Goal: Task Accomplishment & Management: Manage account settings

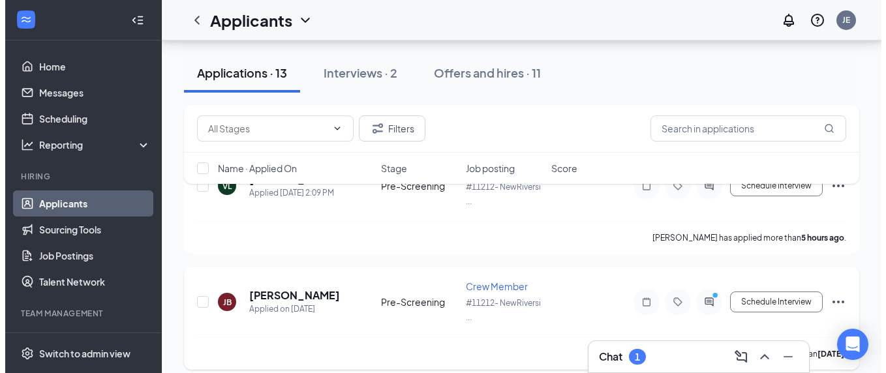
scroll to position [196, 0]
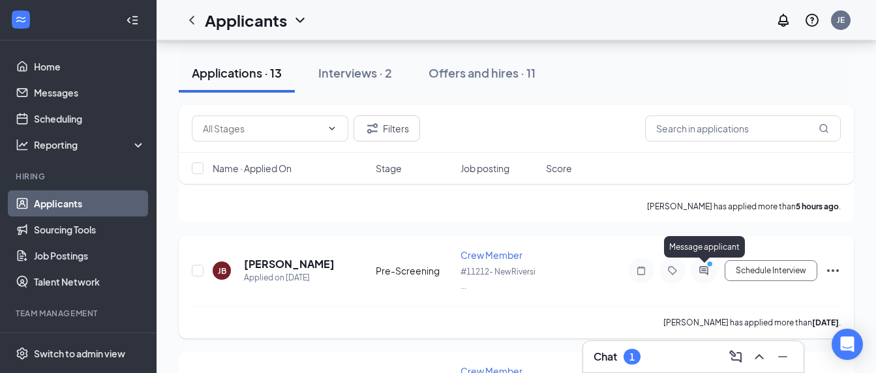
click at [708, 270] on icon "PrimaryDot" at bounding box center [712, 265] width 16 height 10
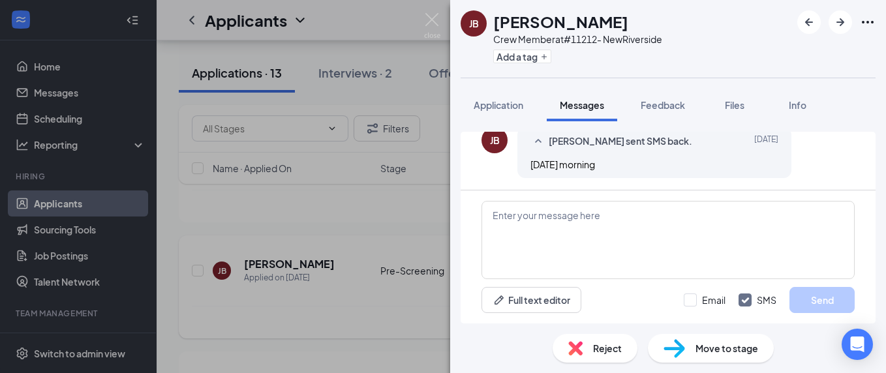
scroll to position [271, 0]
click at [596, 237] on textarea at bounding box center [667, 240] width 373 height 78
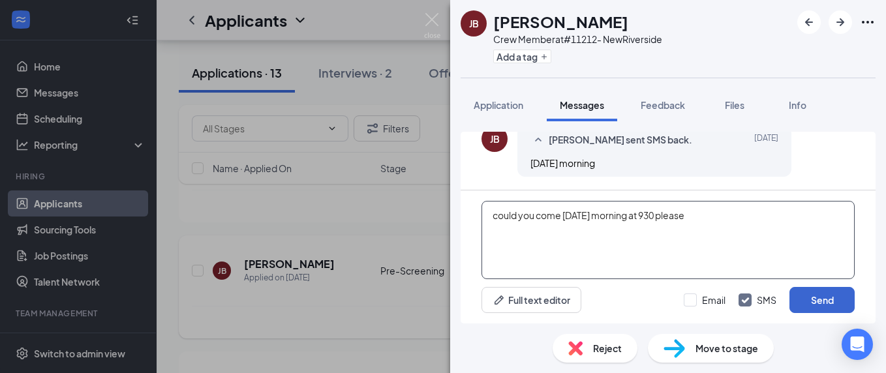
type textarea "could you come [DATE] morning at 930 please"
click at [813, 295] on button "Send" at bounding box center [821, 300] width 65 height 26
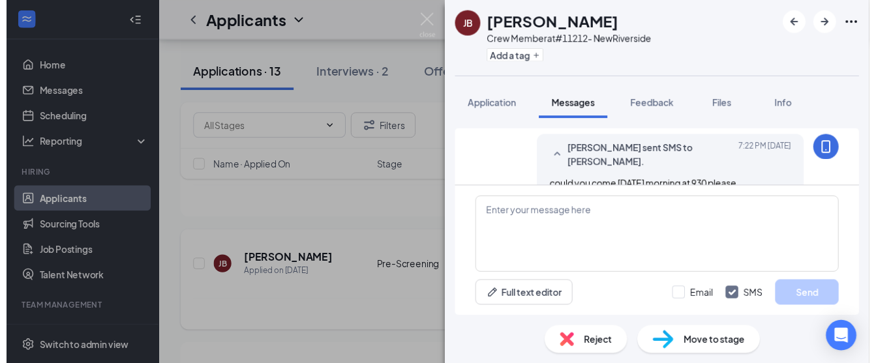
scroll to position [354, 0]
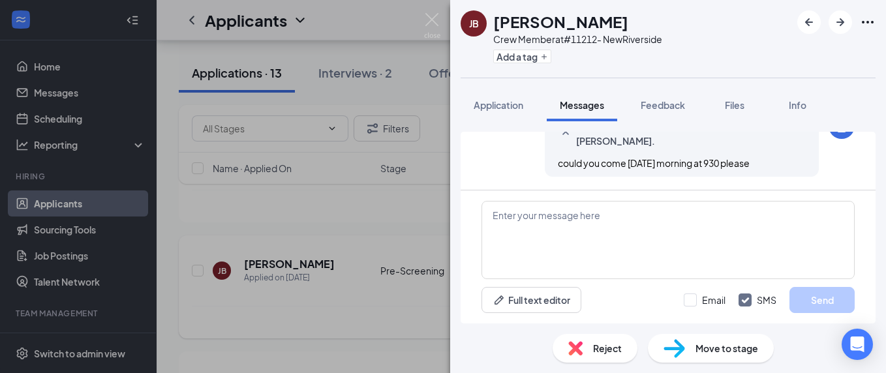
click at [373, 241] on div "[PERSON_NAME] [PERSON_NAME] Crew Member at #11212- NewRiverside Add a tag Appli…" at bounding box center [443, 186] width 886 height 373
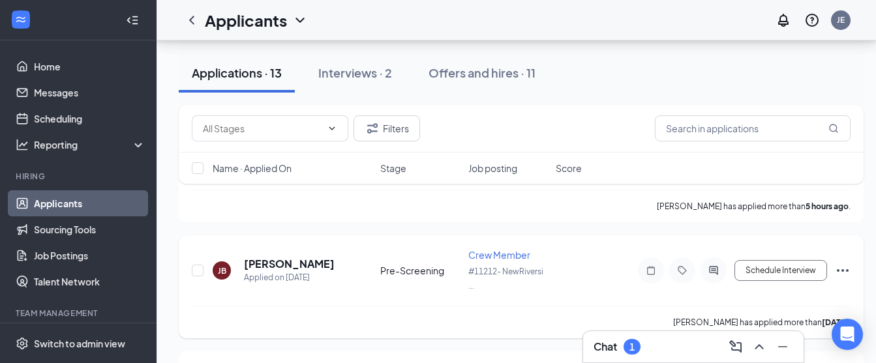
click at [633, 350] on div "1" at bounding box center [631, 347] width 5 height 11
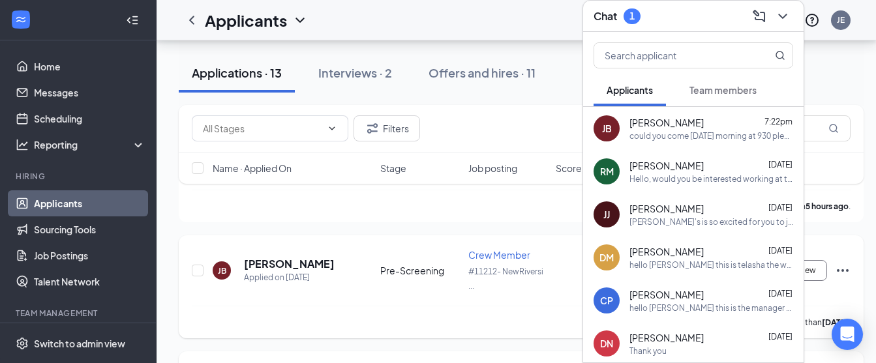
click at [455, 310] on div "[PERSON_NAME] has applied more than [DATE] ." at bounding box center [521, 322] width 659 height 33
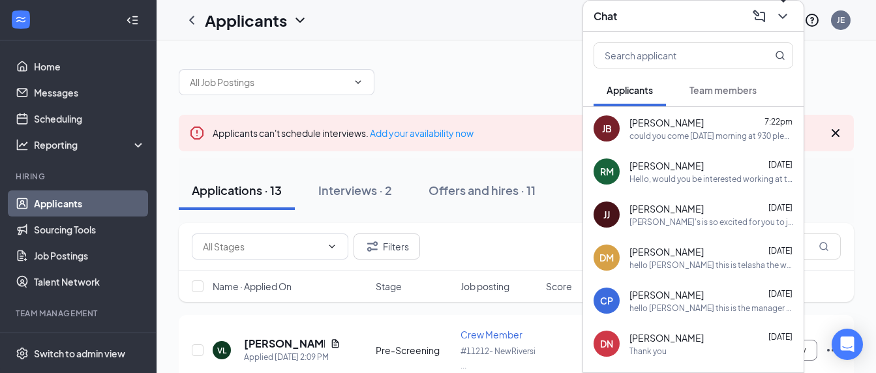
click at [786, 12] on icon "ChevronDown" at bounding box center [783, 16] width 16 height 16
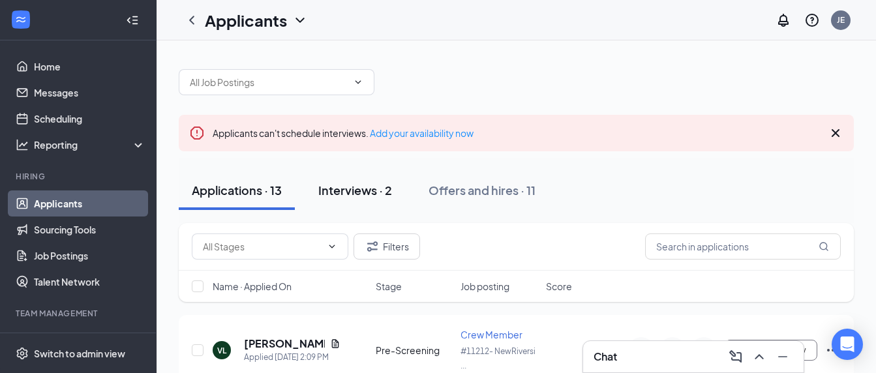
click at [356, 194] on div "Interviews · 2" at bounding box center [355, 190] width 74 height 16
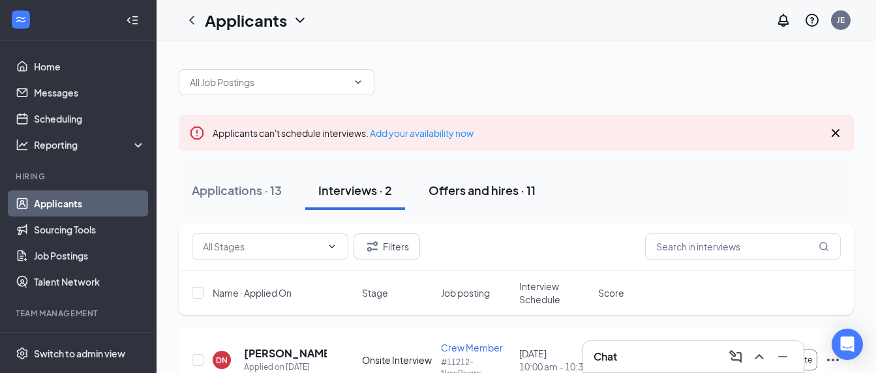
click at [500, 191] on div "Offers and hires · 11" at bounding box center [482, 190] width 107 height 16
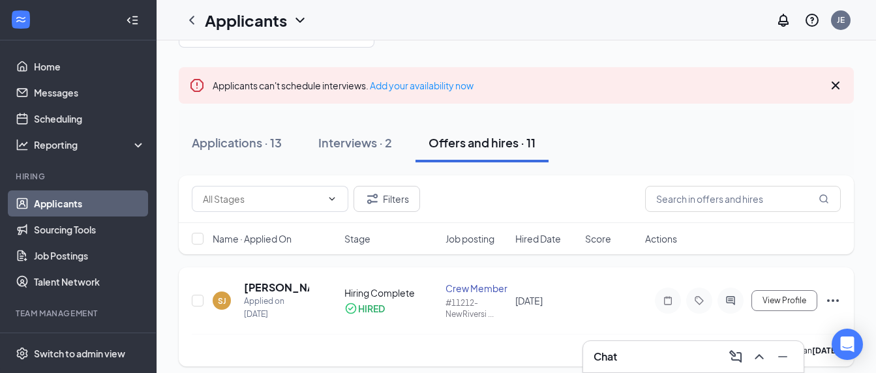
scroll to position [89, 0]
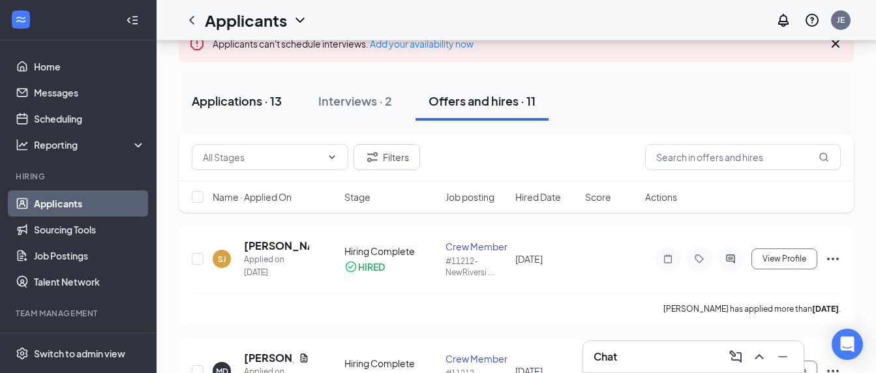
drag, startPoint x: 235, startPoint y: 97, endPoint x: 244, endPoint y: 101, distance: 9.6
click at [236, 97] on div "Applications · 13" at bounding box center [237, 101] width 90 height 16
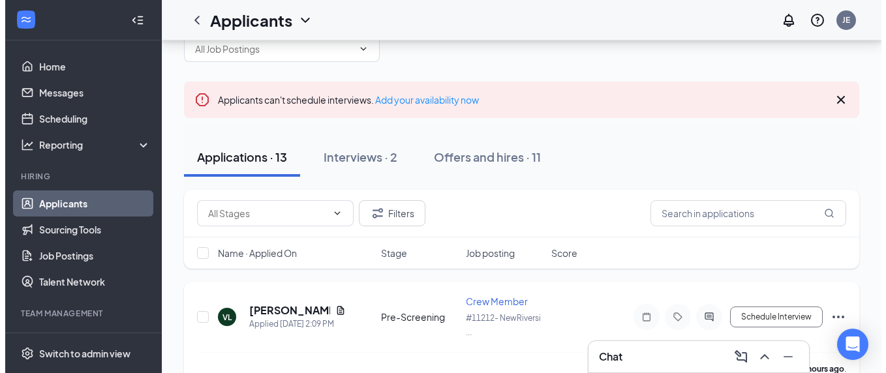
scroll to position [24, 0]
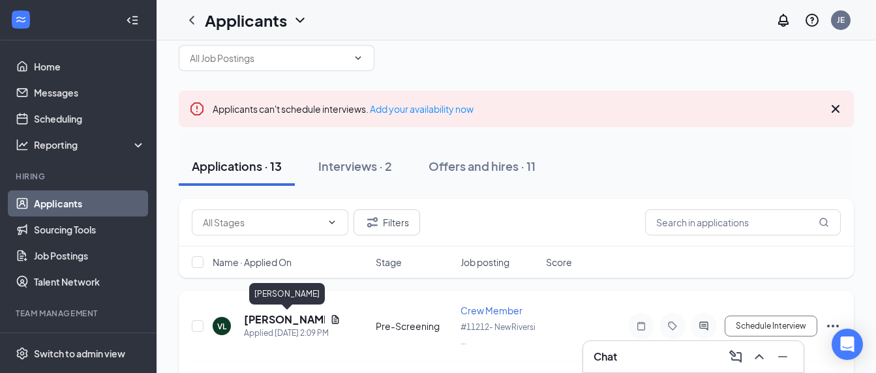
click at [284, 326] on h5 "[PERSON_NAME]" at bounding box center [284, 319] width 81 height 14
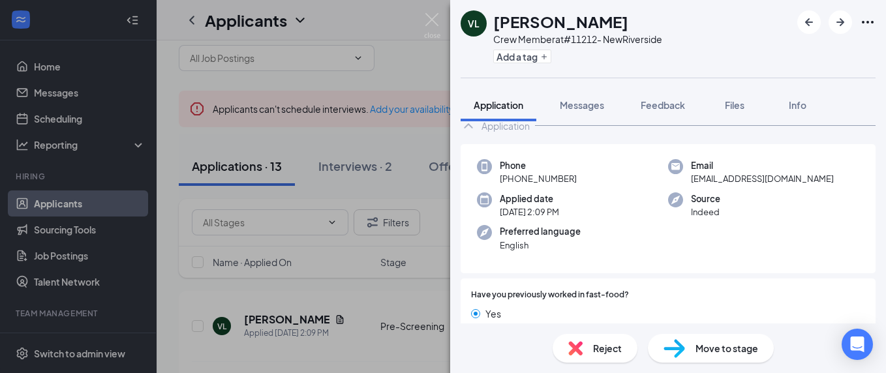
scroll to position [65, 0]
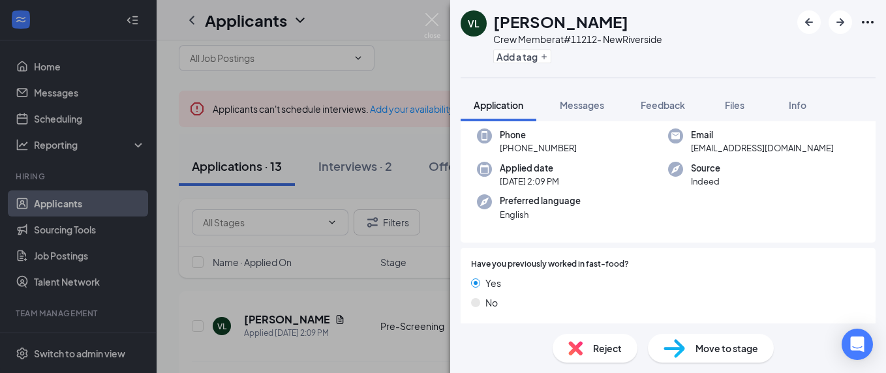
click at [258, 314] on div "[PERSON_NAME] Crew Member at #11212- NewRiverside Add a tag Application Message…" at bounding box center [443, 186] width 886 height 373
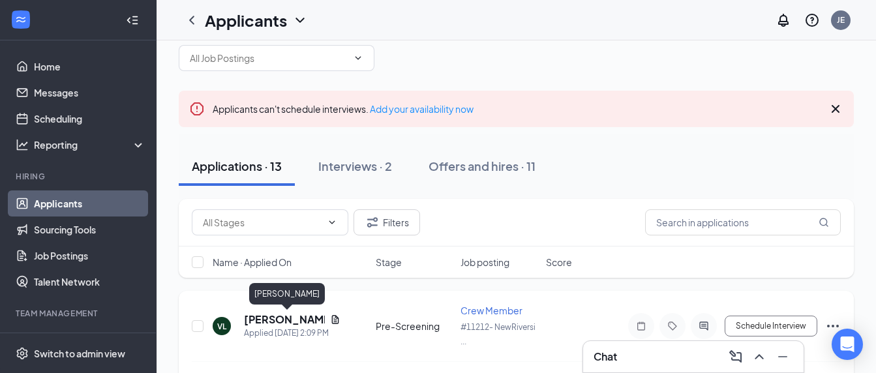
click at [288, 319] on h5 "[PERSON_NAME]" at bounding box center [284, 319] width 81 height 14
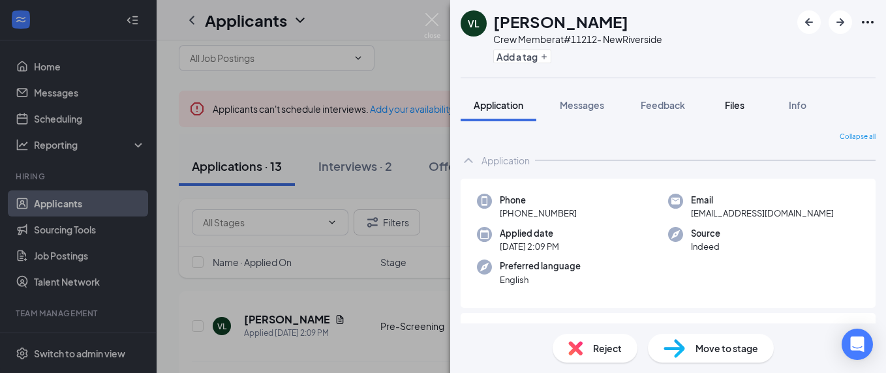
click at [739, 100] on span "Files" at bounding box center [735, 105] width 20 height 12
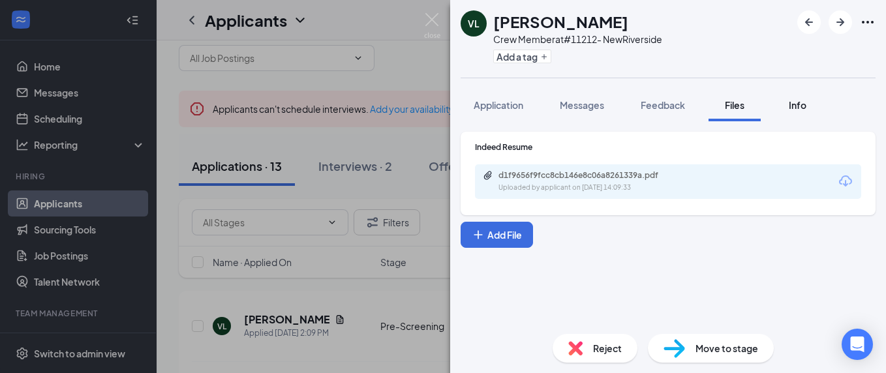
click at [795, 100] on span "Info" at bounding box center [798, 105] width 18 height 12
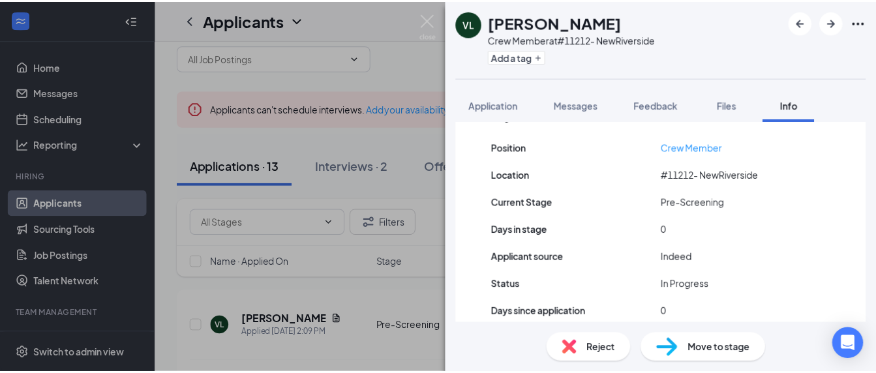
scroll to position [166, 0]
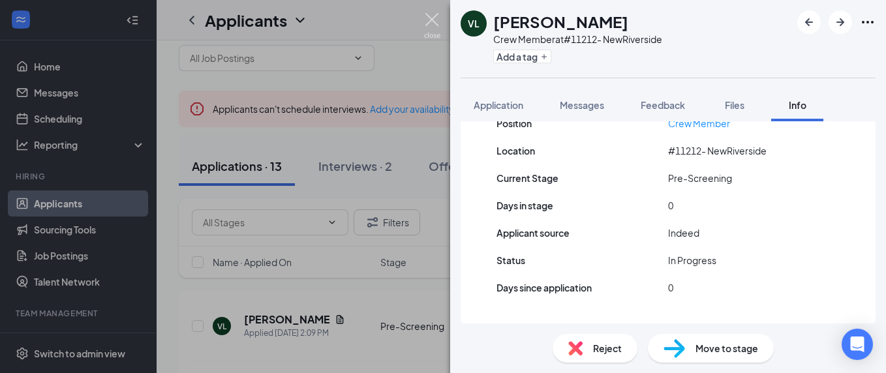
click at [432, 21] on img at bounding box center [432, 25] width 16 height 25
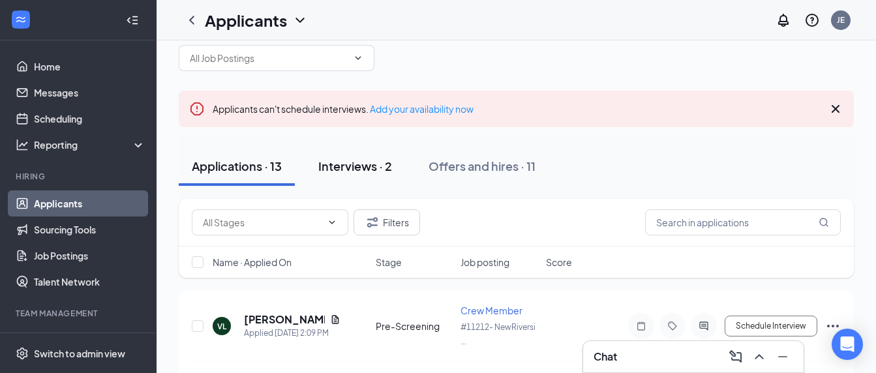
click at [332, 175] on button "Interviews · 2" at bounding box center [355, 166] width 100 height 39
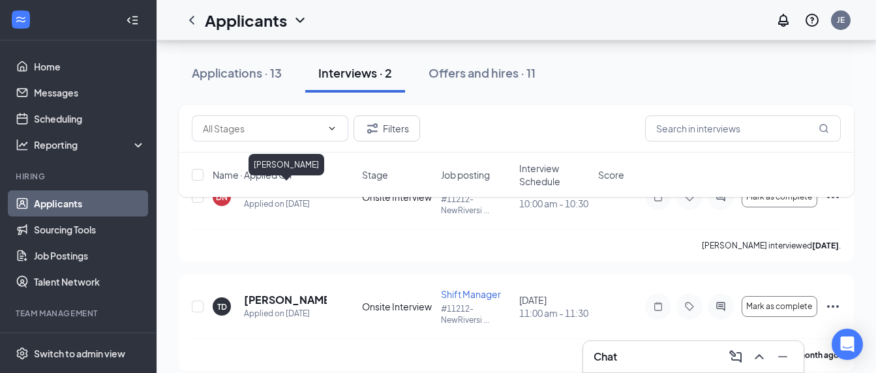
scroll to position [177, 0]
